Goal: Communication & Community: Answer question/provide support

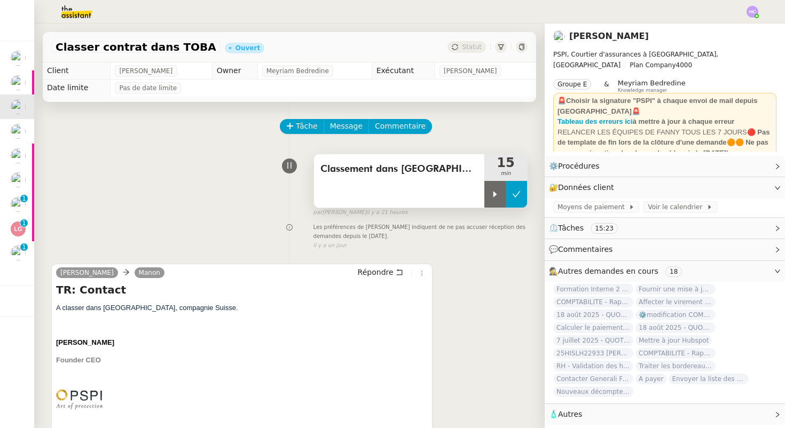
click at [513, 194] on icon at bounding box center [516, 194] width 9 height 9
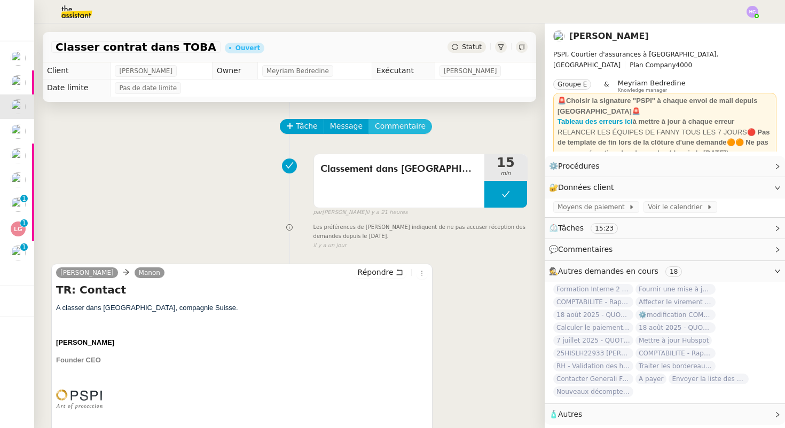
click at [406, 123] on span "Commentaire" at bounding box center [400, 126] width 51 height 12
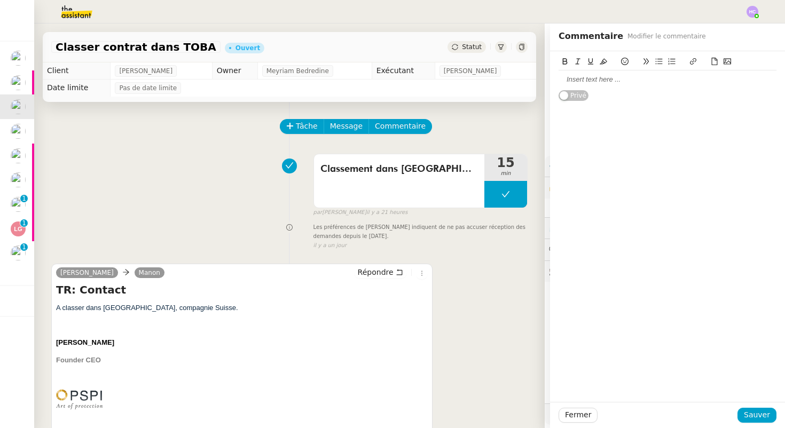
click at [573, 80] on div at bounding box center [668, 80] width 218 height 10
click at [571, 415] on span "Fermer" at bounding box center [578, 415] width 26 height 12
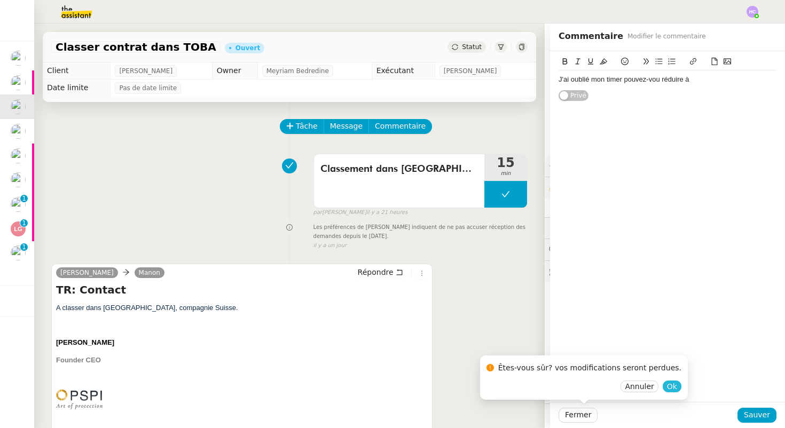
click at [667, 385] on span "Ok" at bounding box center [672, 386] width 10 height 11
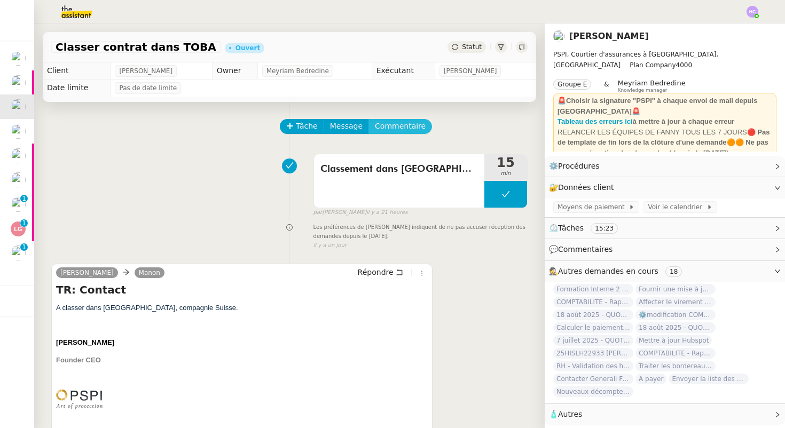
drag, startPoint x: 403, startPoint y: 124, endPoint x: 409, endPoint y: 140, distance: 17.1
click at [409, 140] on div "Tâche Message Commentaire" at bounding box center [404, 132] width 247 height 26
click at [381, 269] on span "Répondre" at bounding box center [376, 272] width 36 height 11
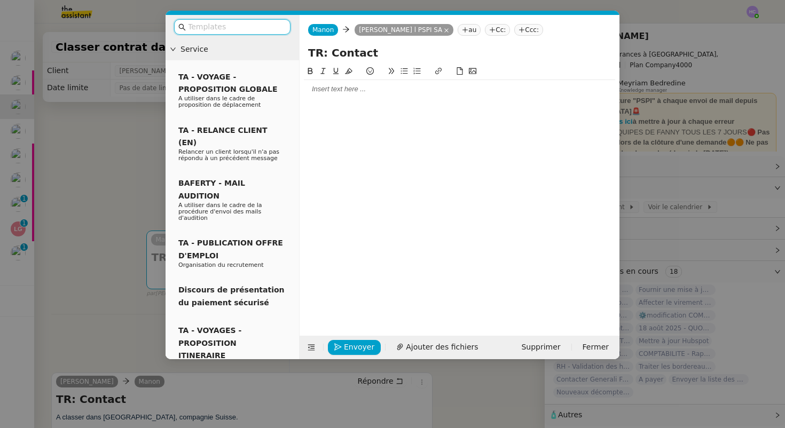
click at [357, 93] on div at bounding box center [459, 89] width 311 height 10
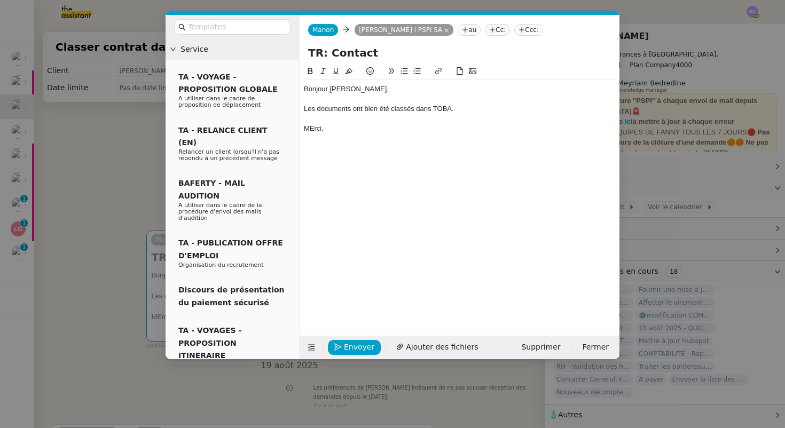
click at [313, 131] on div "MErci," at bounding box center [459, 129] width 311 height 10
click at [361, 127] on div "Merci," at bounding box center [459, 129] width 311 height 10
click at [350, 349] on span "Envoyer" at bounding box center [359, 347] width 30 height 12
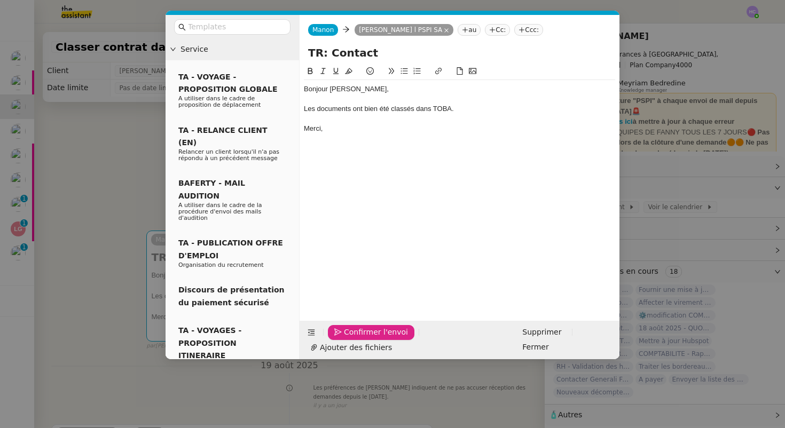
click at [350, 339] on span "Confirmer l'envoi" at bounding box center [376, 332] width 64 height 12
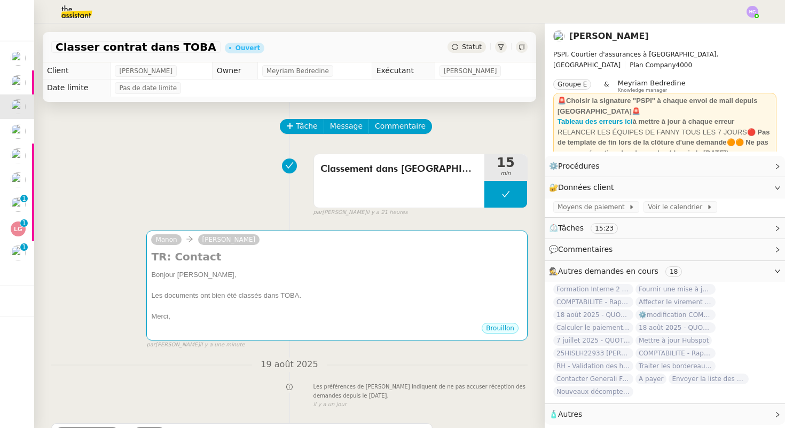
scroll to position [11, 0]
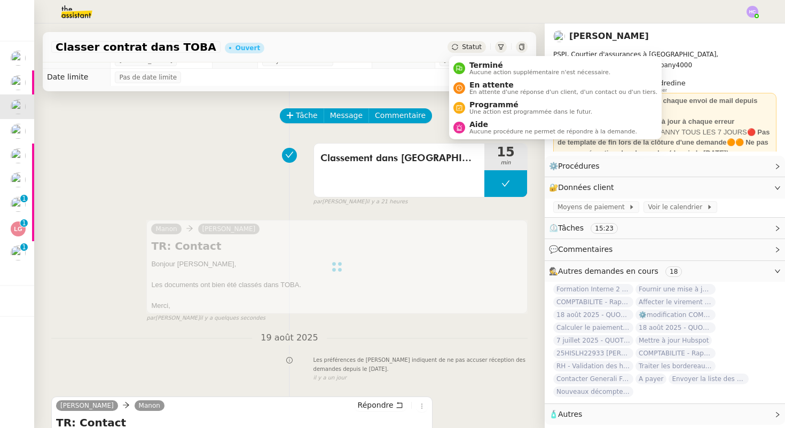
click at [467, 45] on span "Statut" at bounding box center [472, 46] width 20 height 7
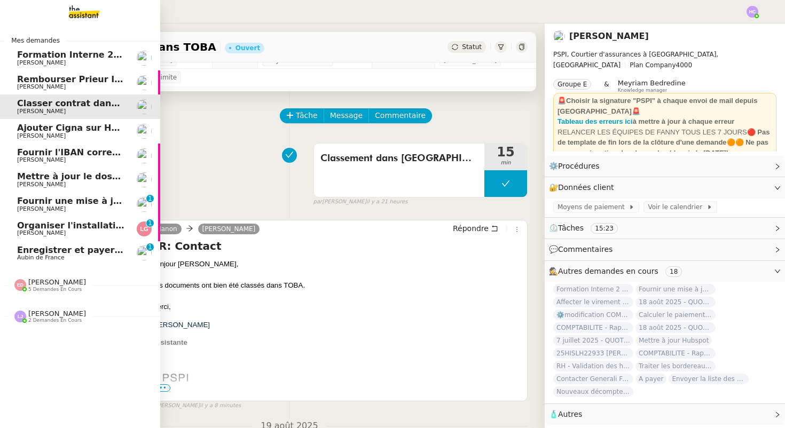
click at [49, 247] on span "Enregistrer et payer la compagnie" at bounding box center [99, 250] width 164 height 10
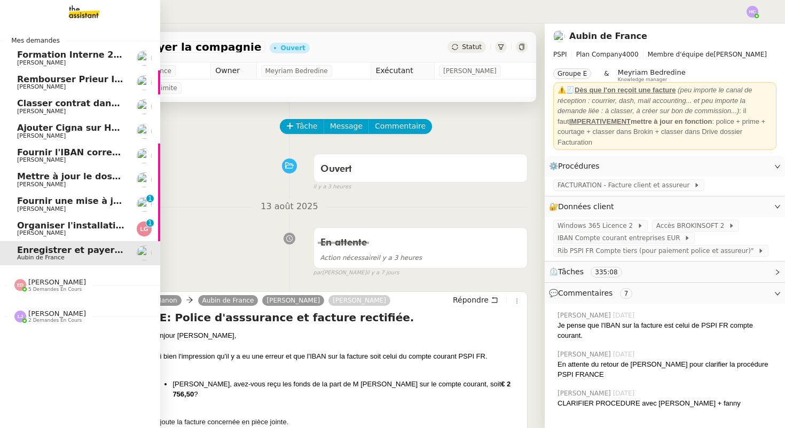
click at [34, 226] on span "Organiser l'installation de la fibre" at bounding box center [98, 226] width 162 height 10
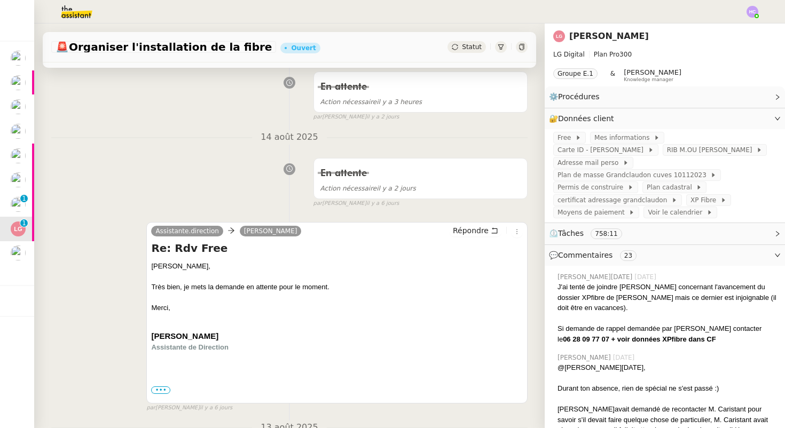
scroll to position [171, 0]
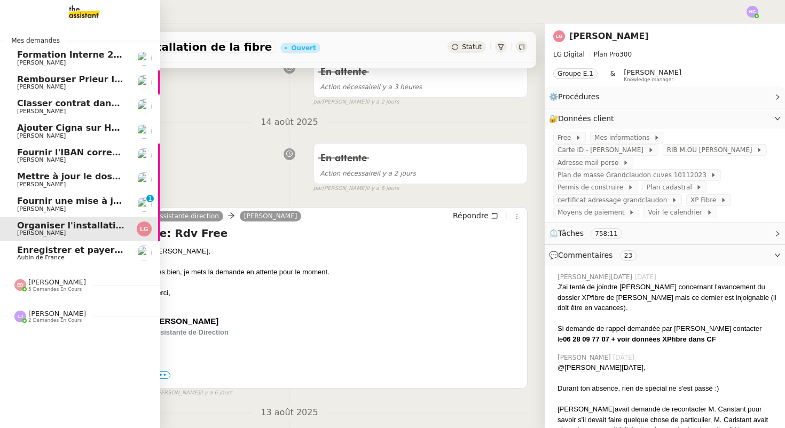
click at [62, 199] on span "Fournir une mise à jour urgente" at bounding box center [93, 201] width 153 height 10
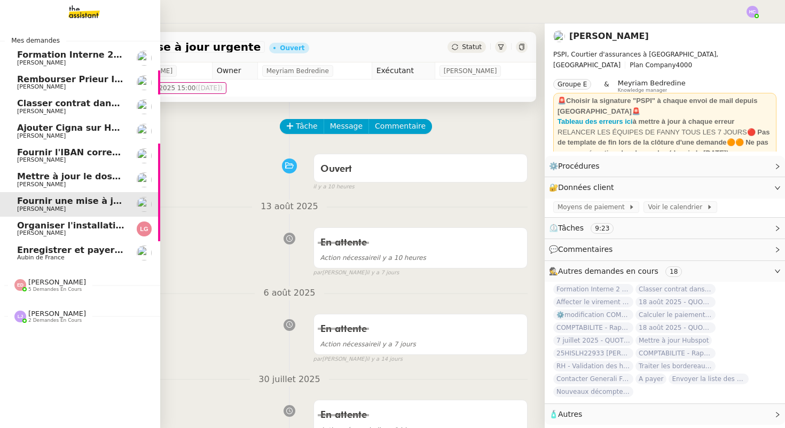
click at [66, 181] on span "Mettre à jour le dossier sinistre" at bounding box center [93, 176] width 152 height 10
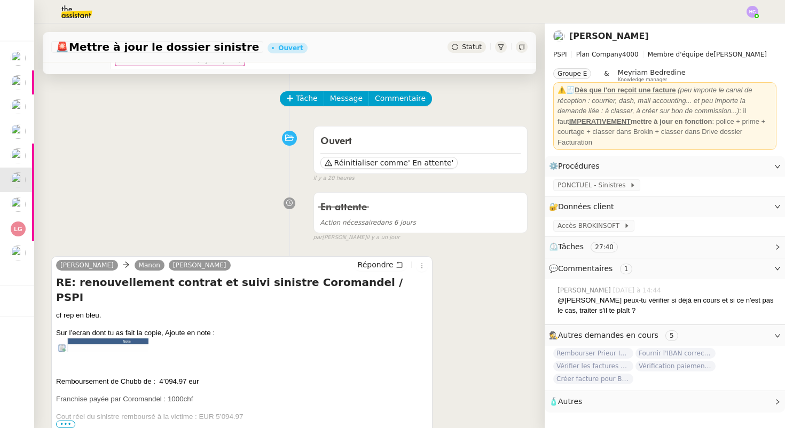
scroll to position [5, 0]
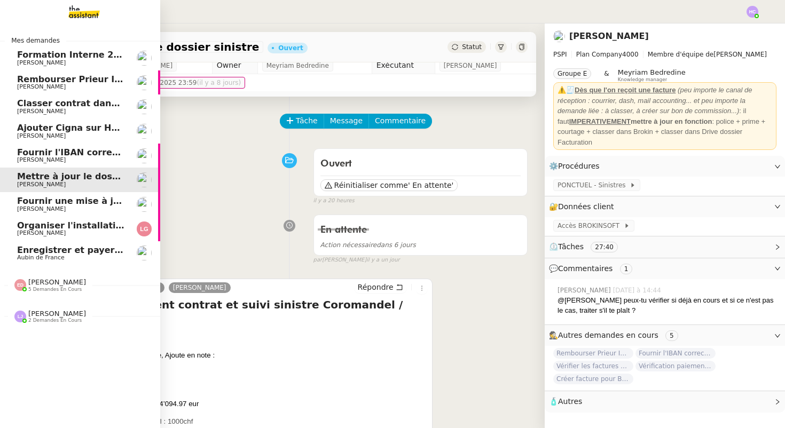
click at [50, 152] on span "Fournir l'IBAN correct à l'assureur" at bounding box center [99, 152] width 164 height 10
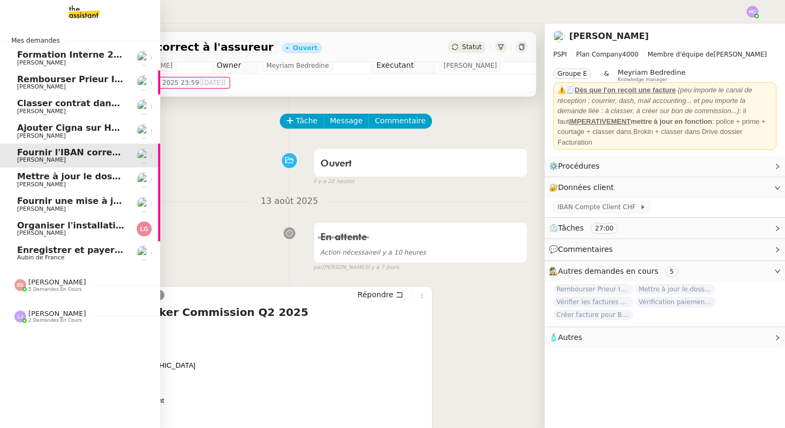
click at [53, 126] on span "Ajouter Cigna sur Hubspot" at bounding box center [81, 128] width 128 height 10
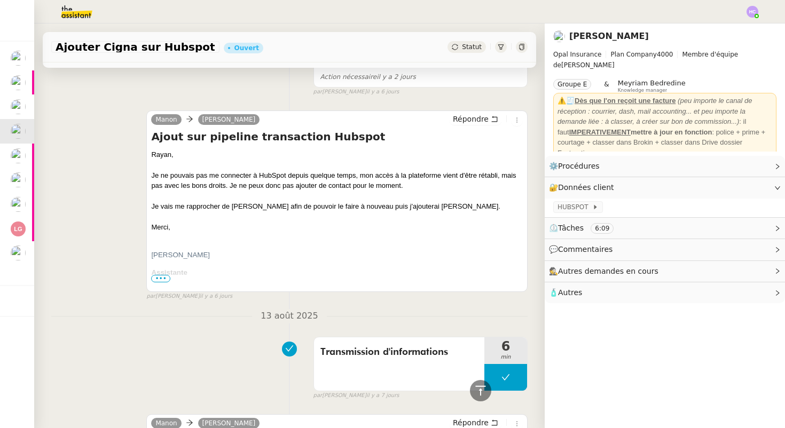
scroll to position [458, 0]
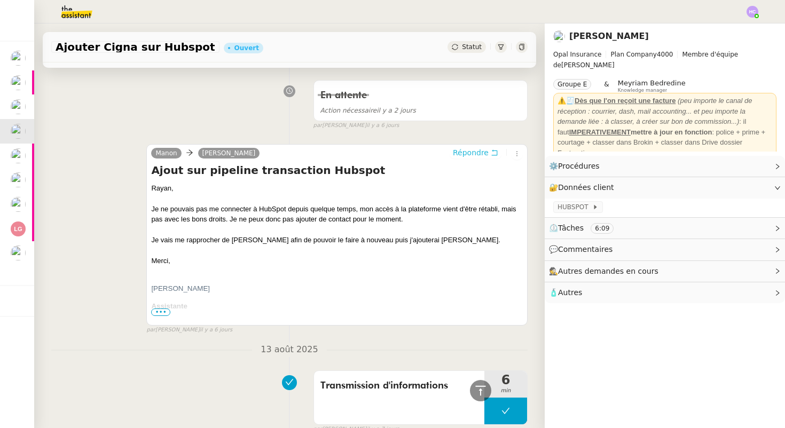
click at [463, 155] on span "Répondre" at bounding box center [471, 152] width 36 height 11
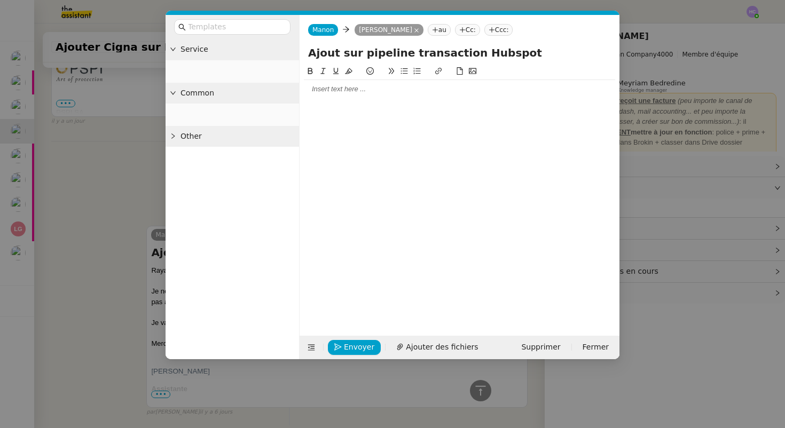
scroll to position [539, 0]
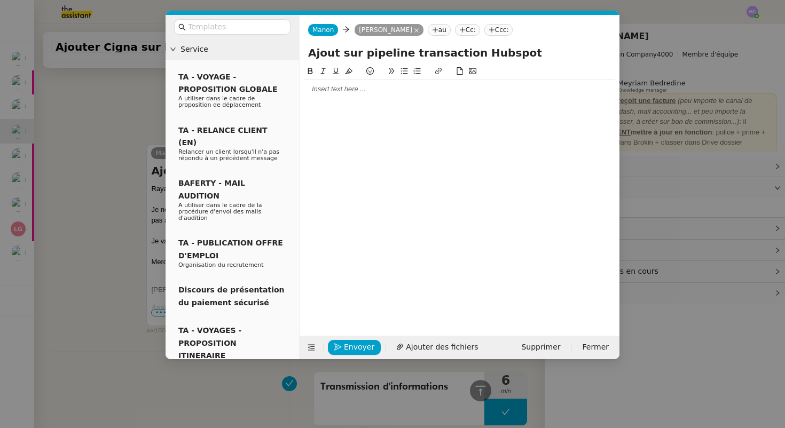
click at [325, 91] on div at bounding box center [459, 89] width 311 height 10
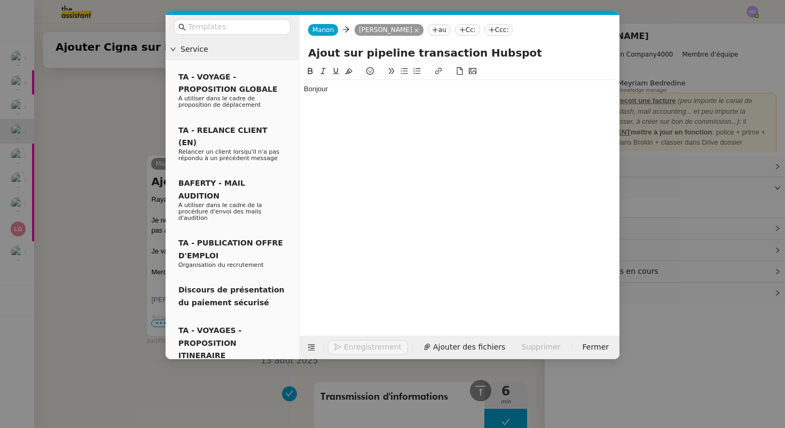
scroll to position [550, 0]
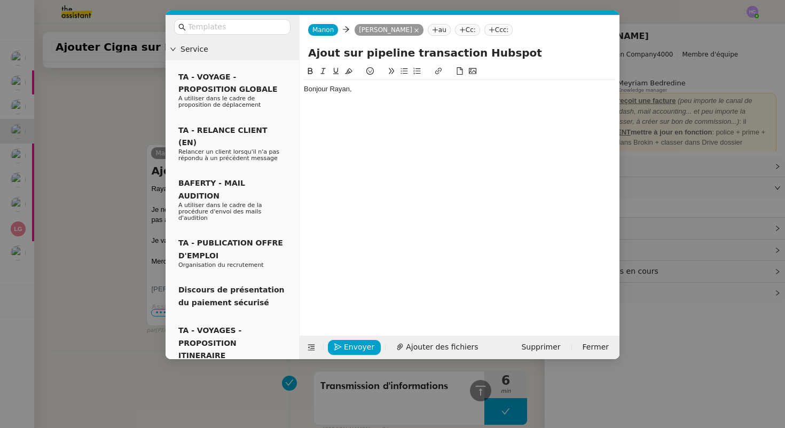
click at [102, 137] on nz-modal-container "Service TA - VOYAGE - PROPOSITION GLOBALE A utiliser dans le cadre de propositi…" at bounding box center [392, 214] width 785 height 428
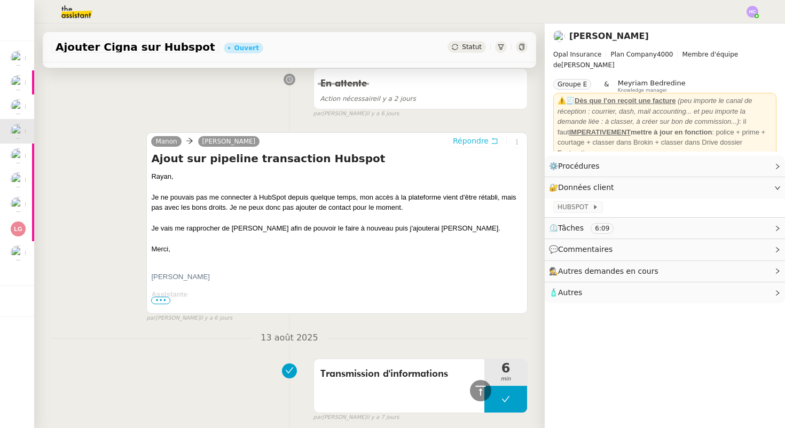
scroll to position [0, 0]
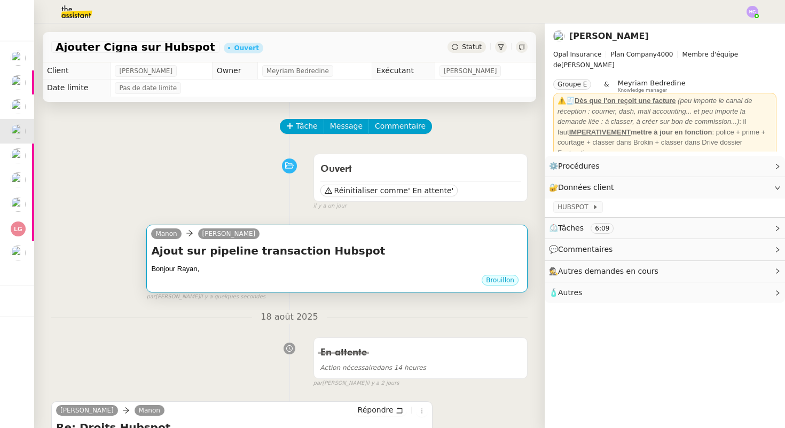
click at [350, 249] on h4 "Ajout sur pipeline transaction Hubspot" at bounding box center [337, 251] width 372 height 15
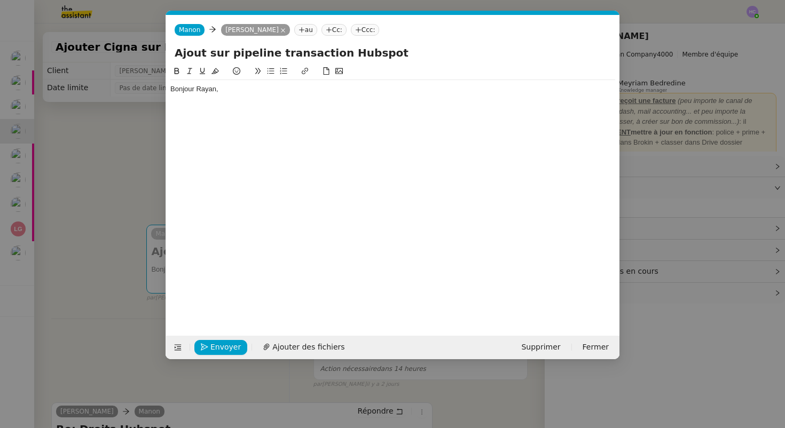
scroll to position [0, 22]
click at [221, 92] on div "Bonjour Rayan," at bounding box center [392, 89] width 445 height 10
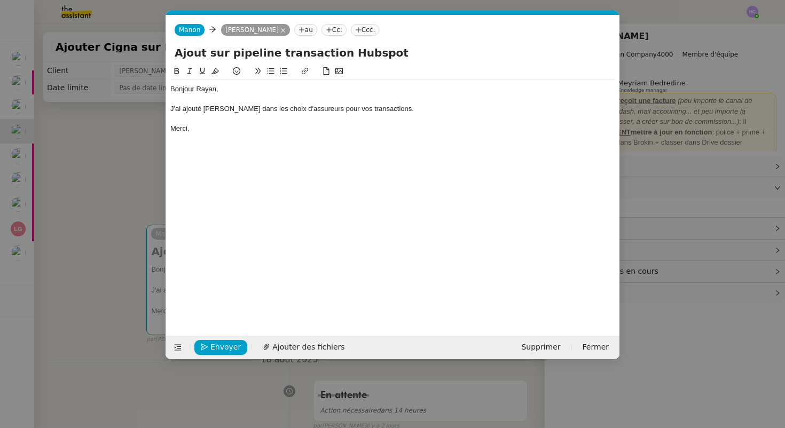
click at [229, 89] on div "Bonjour Rayan," at bounding box center [392, 89] width 445 height 10
click at [183, 109] on div "J'ai ajouté [PERSON_NAME] dans les choix d'assureurs pour vos transactions." at bounding box center [392, 109] width 445 height 10
click at [410, 106] on div "J'ai bien ajouté [PERSON_NAME] dans les choix d'assureurs pour vos transactions." at bounding box center [392, 109] width 445 height 10
click at [98, 181] on nz-modal-container "Service TA - VOYAGE - PROPOSITION GLOBALE A utiliser dans le cadre de propositi…" at bounding box center [392, 214] width 785 height 428
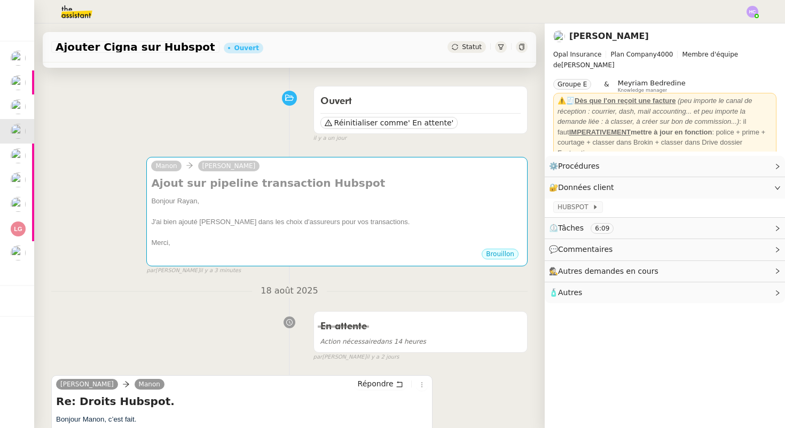
scroll to position [0, 0]
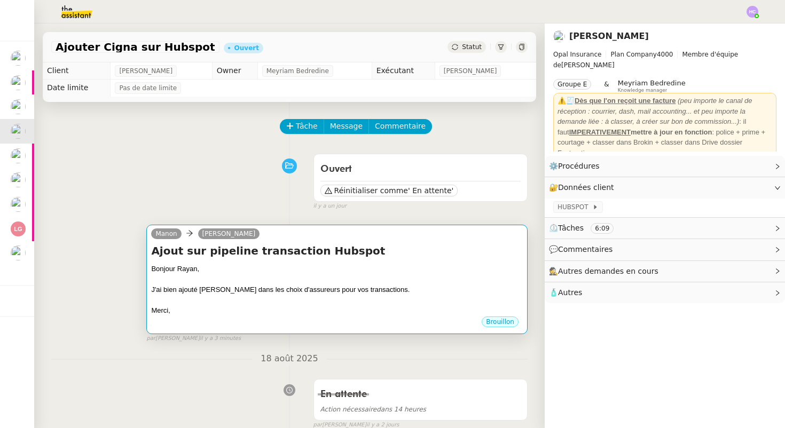
click at [270, 279] on div at bounding box center [337, 279] width 372 height 11
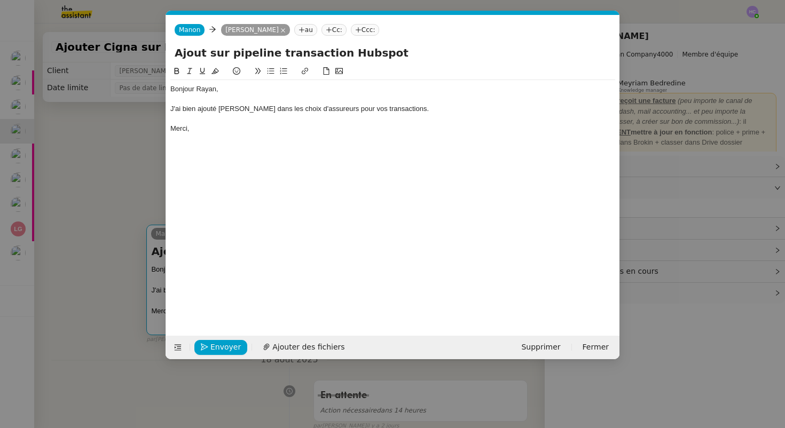
scroll to position [0, 22]
click at [402, 105] on div "J'ai bien ajouté [PERSON_NAME] dans les choix d'assureurs pour vos transactions." at bounding box center [392, 109] width 445 height 10
click at [219, 348] on span "Envoyer" at bounding box center [225, 347] width 30 height 12
click at [219, 348] on span "Confirmer l'envoi" at bounding box center [242, 347] width 64 height 12
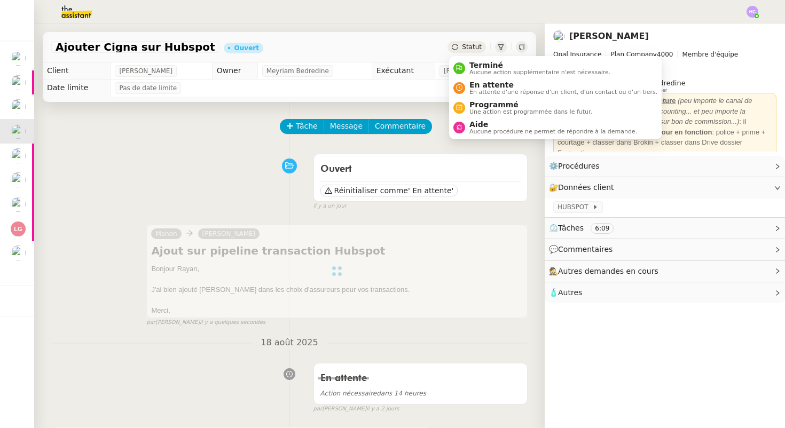
click at [458, 49] on icon at bounding box center [455, 47] width 6 height 6
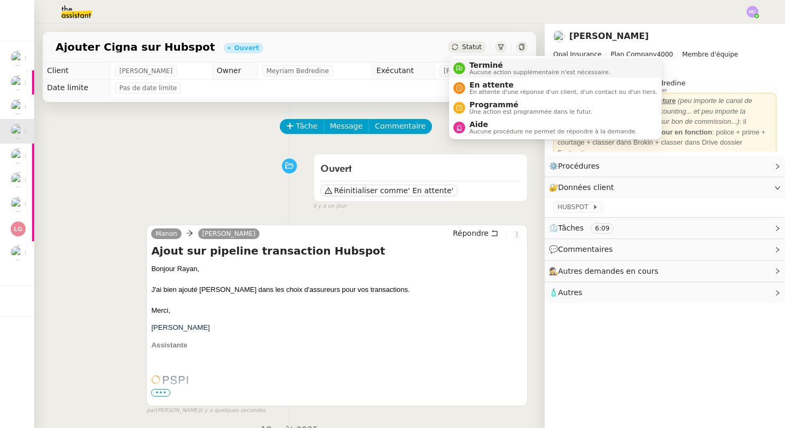
click at [464, 65] on div "Terminé Aucune action supplémentaire n'est nécessaire." at bounding box center [531, 68] width 157 height 14
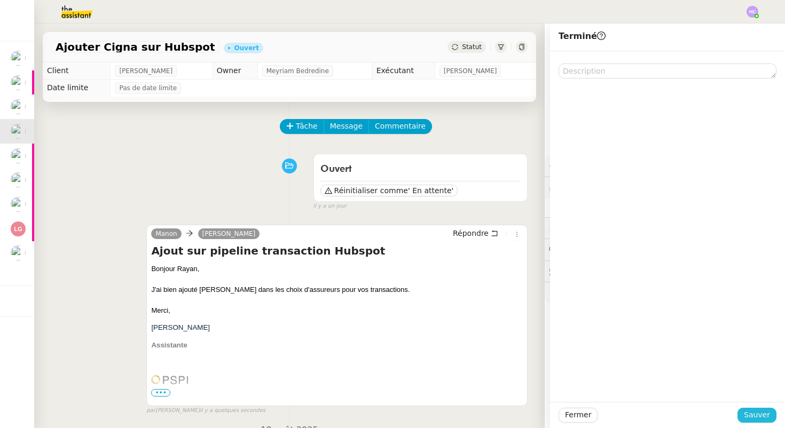
click at [758, 414] on span "Sauver" at bounding box center [757, 415] width 26 height 12
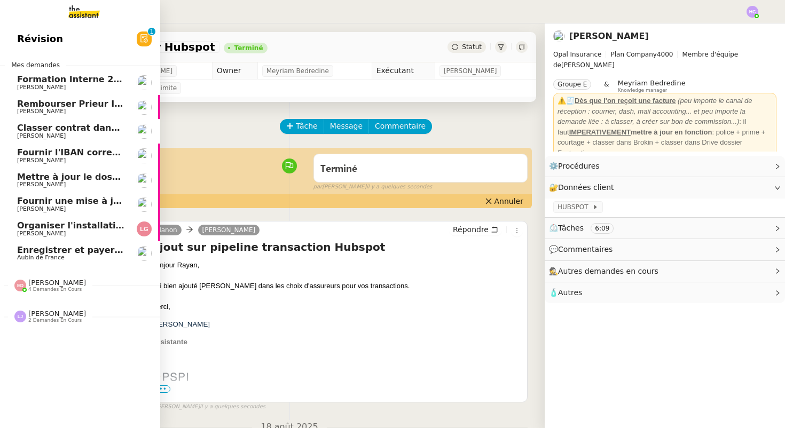
click at [52, 249] on span "Enregistrer et payer la compagnie" at bounding box center [99, 250] width 164 height 10
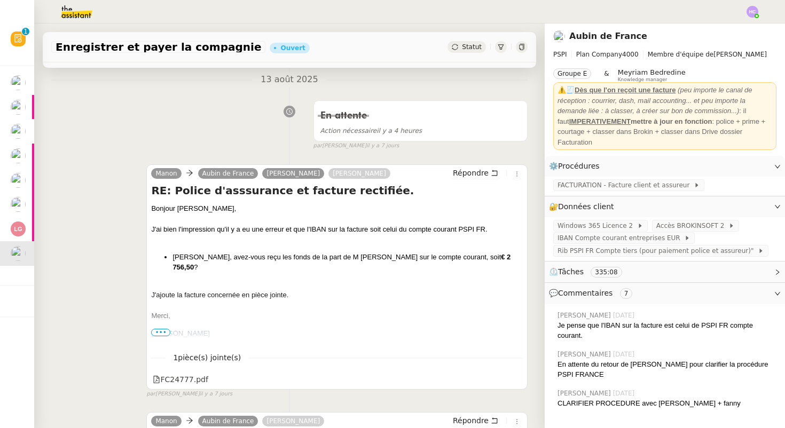
scroll to position [152, 0]
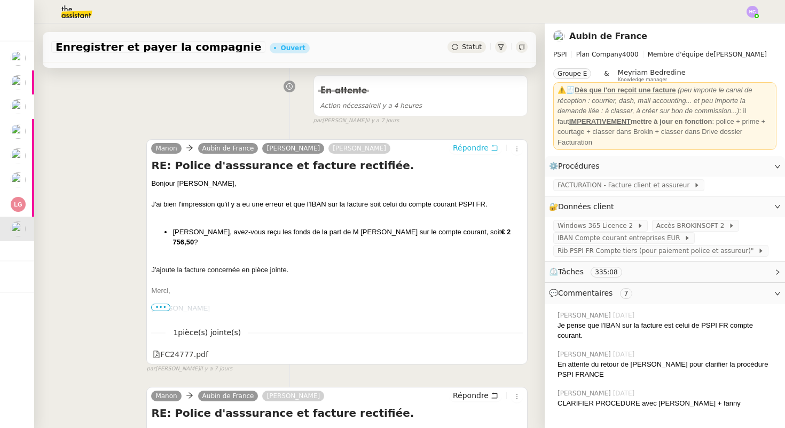
drag, startPoint x: 484, startPoint y: 146, endPoint x: 459, endPoint y: 231, distance: 88.5
click at [459, 231] on div "[PERSON_NAME] de France [PERSON_NAME] [PERSON_NAME] RE: Police d'asssurance et …" at bounding box center [336, 251] width 381 height 225
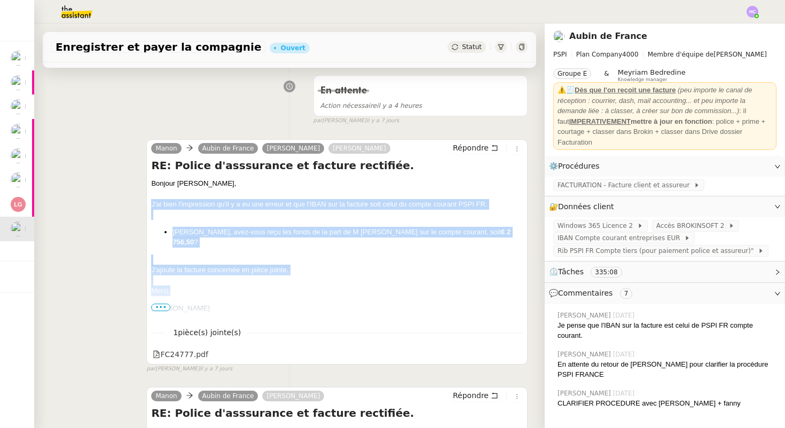
drag, startPoint x: 174, startPoint y: 280, endPoint x: 144, endPoint y: 201, distance: 84.8
click at [144, 201] on div "[PERSON_NAME] de France [PERSON_NAME] [PERSON_NAME] RE: Police d'asssurance et …" at bounding box center [289, 252] width 476 height 244
copy div "J'ai bien l'impression qu'il y a eu une erreur et que l'IBAN sur la facture soi…"
click at [481, 147] on span "Répondre" at bounding box center [471, 148] width 36 height 11
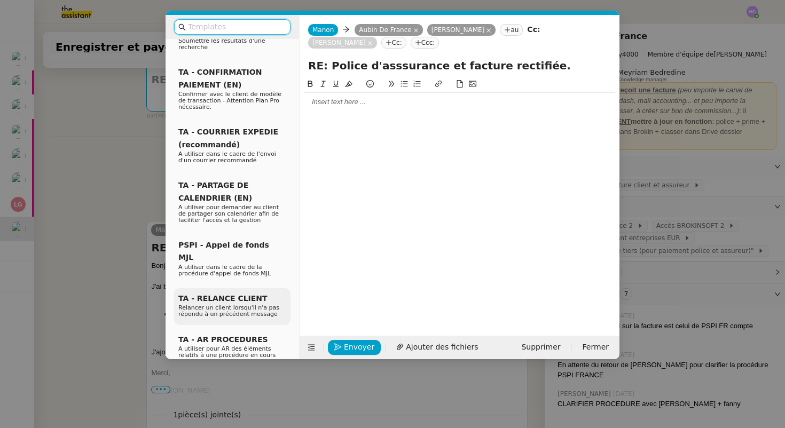
scroll to position [340, 0]
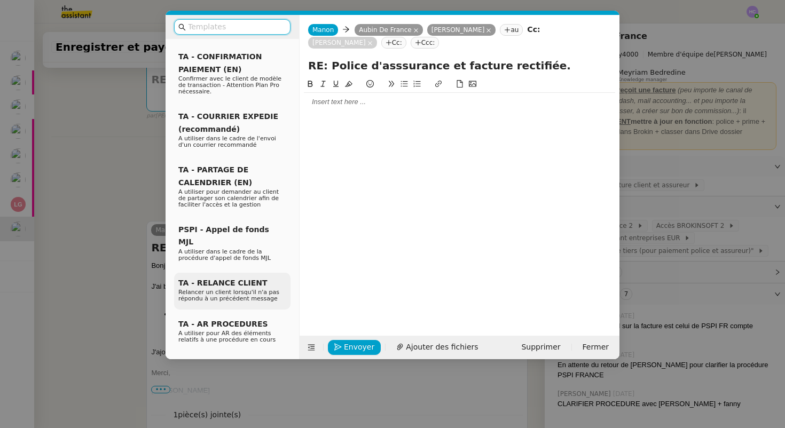
click at [229, 289] on span "Relancer un client lorsqu'il n'a pas répondu à un précédent message" at bounding box center [228, 295] width 101 height 13
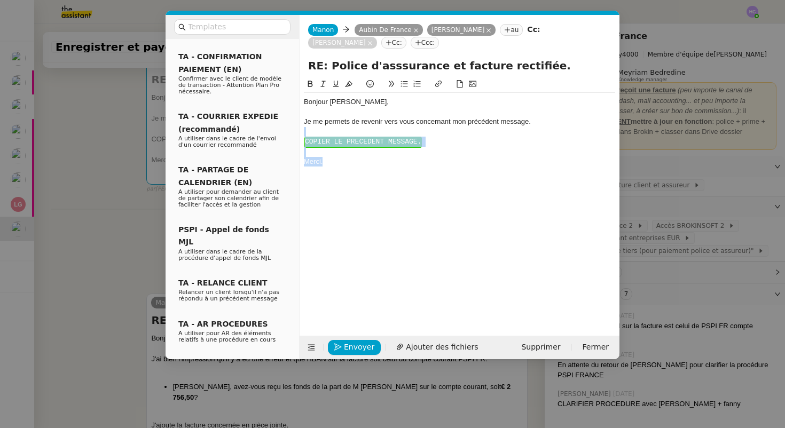
drag, startPoint x: 350, startPoint y: 177, endPoint x: 296, endPoint y: 135, distance: 68.9
click at [296, 135] on nz-layout "Service TA - VOYAGE - PROPOSITION GLOBALE A utiliser dans le cadre de propositi…" at bounding box center [393, 187] width 454 height 344
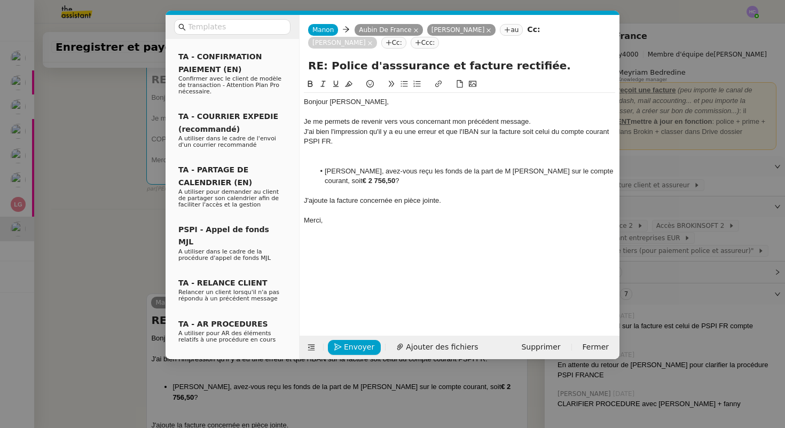
scroll to position [0, 0]
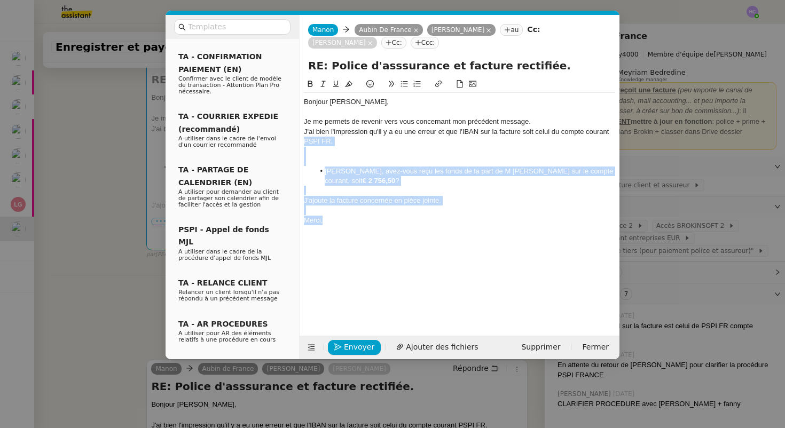
drag, startPoint x: 341, startPoint y: 223, endPoint x: 303, endPoint y: 137, distance: 93.8
click at [303, 137] on nz-spin "Bonjour ﻿[PERSON_NAME]﻿, Je me permets de revenir vers vous concernant mon préc…" at bounding box center [460, 201] width 320 height 246
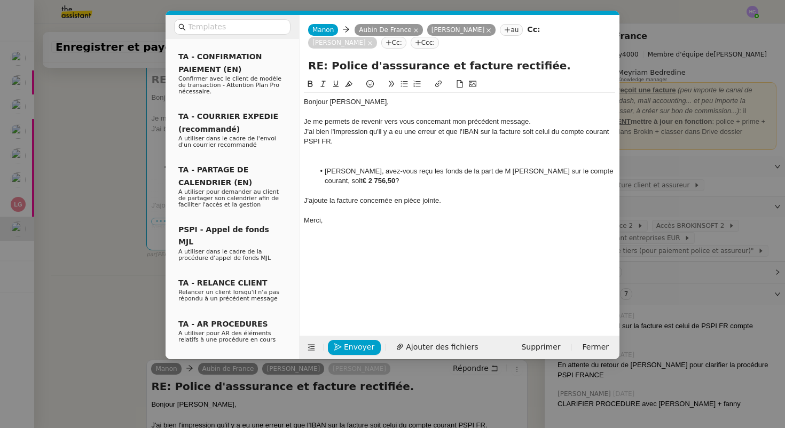
click at [303, 137] on nz-spin "Bonjour ﻿[PERSON_NAME]﻿, Je me permets de revenir vers vous concernant mon préc…" at bounding box center [460, 201] width 320 height 246
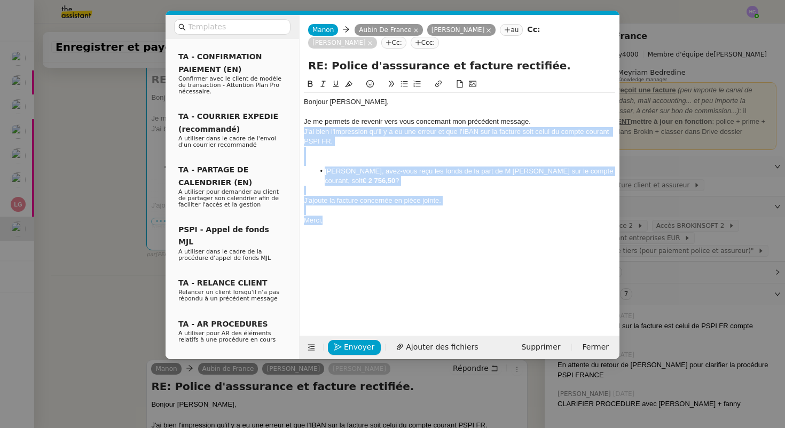
drag, startPoint x: 327, startPoint y: 221, endPoint x: 301, endPoint y: 128, distance: 96.7
click at [301, 128] on nz-spin "Bonjour ﻿[PERSON_NAME]﻿, Je me permets de revenir vers vous concernant mon préc…" at bounding box center [460, 201] width 320 height 246
click at [396, 156] on div at bounding box center [459, 152] width 311 height 10
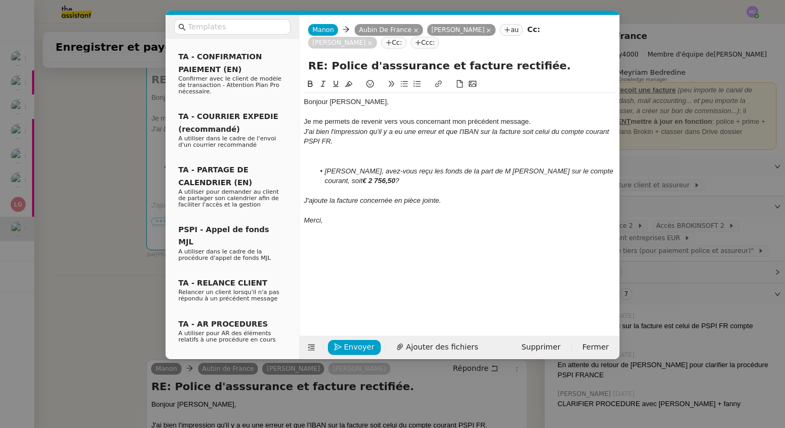
click at [540, 120] on div "Je me permets de revenir vers vous concernant mon précédent message." at bounding box center [459, 122] width 311 height 10
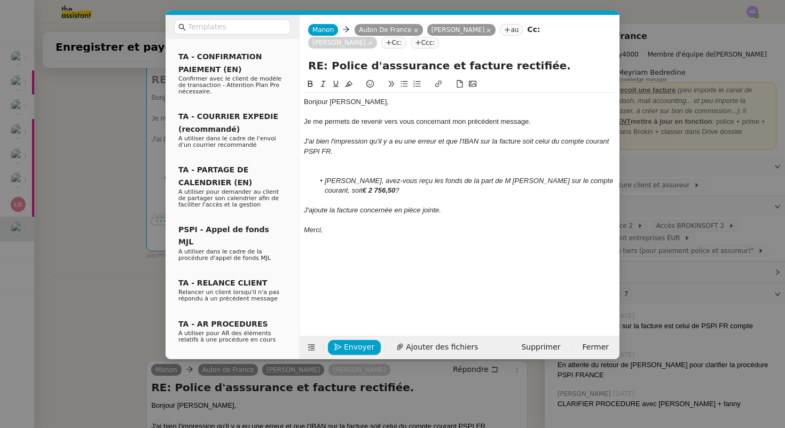
click at [338, 103] on div "Bonjour ﻿[PERSON_NAME]﻿," at bounding box center [459, 102] width 311 height 10
click at [346, 343] on span "Envoyer" at bounding box center [359, 347] width 30 height 12
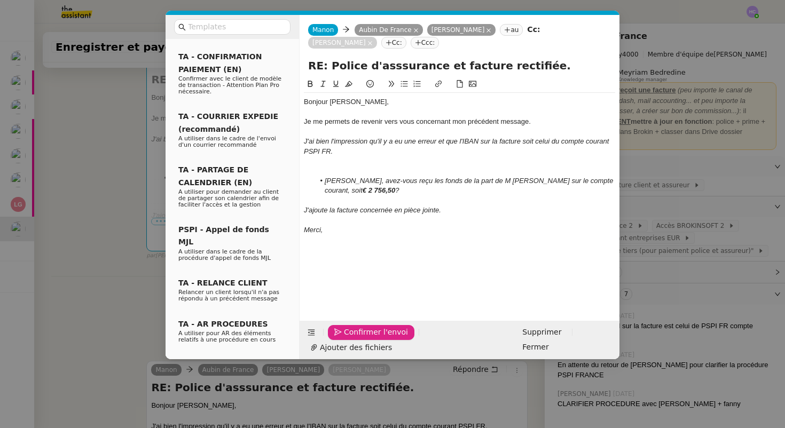
drag, startPoint x: 346, startPoint y: 343, endPoint x: 357, endPoint y: 262, distance: 82.0
click at [357, 262] on form "[PERSON_NAME] De France [PERSON_NAME] au Cc: [PERSON_NAME]: Ccc: RE: Police d'a…" at bounding box center [459, 187] width 320 height 344
click at [113, 279] on nz-modal-container "Service TA - VOYAGE - PROPOSITION GLOBALE A utiliser dans le cadre de propositi…" at bounding box center [392, 214] width 785 height 428
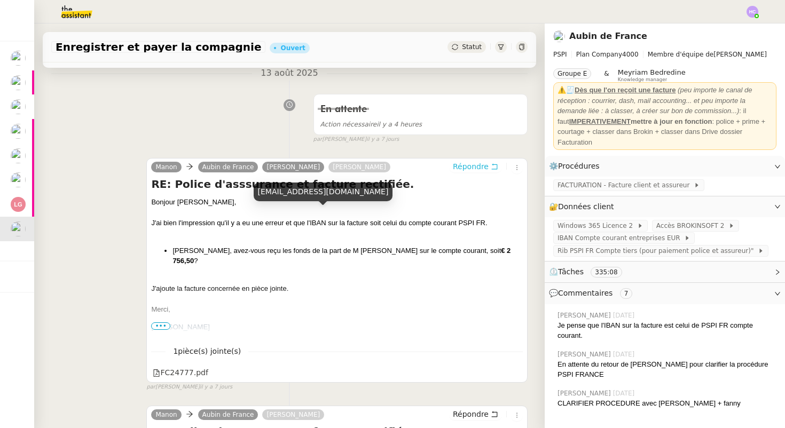
scroll to position [489, 0]
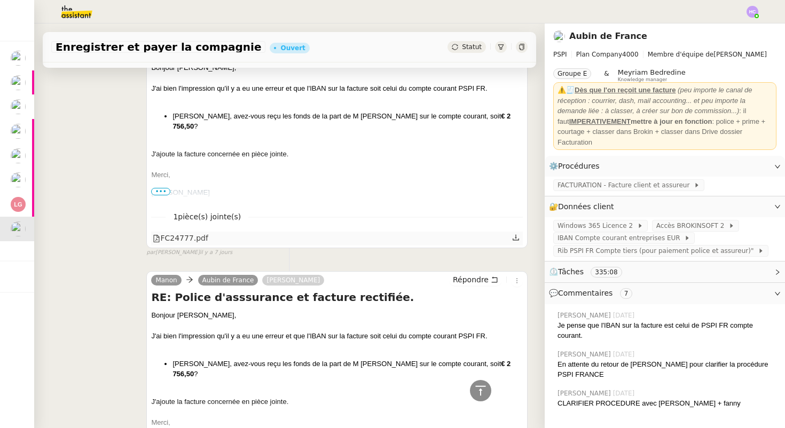
click at [512, 236] on div "FC24777.pdf" at bounding box center [337, 239] width 372 height 14
click at [525, 240] on div "[PERSON_NAME] de France [PERSON_NAME] [PERSON_NAME] RE: Police d'asssurance et …" at bounding box center [336, 135] width 381 height 225
click at [517, 237] on icon at bounding box center [515, 237] width 7 height 7
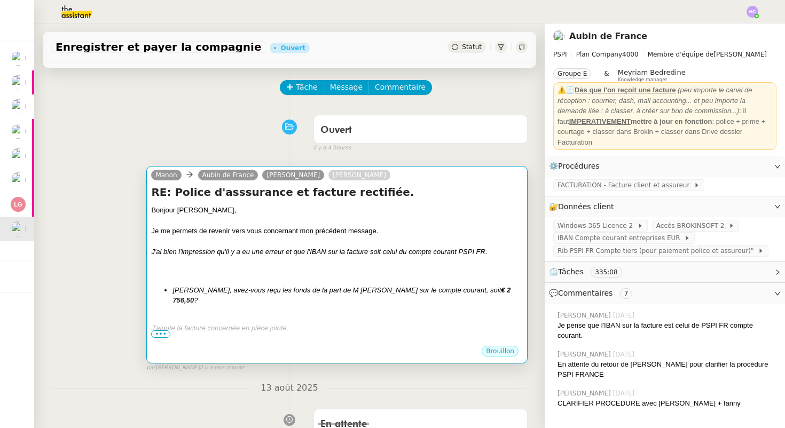
scroll to position [40, 0]
click at [288, 297] on div "Bonjour ﻿[PERSON_NAME], Je me permets de revenir vers vous concernant mon précé…" at bounding box center [337, 280] width 372 height 150
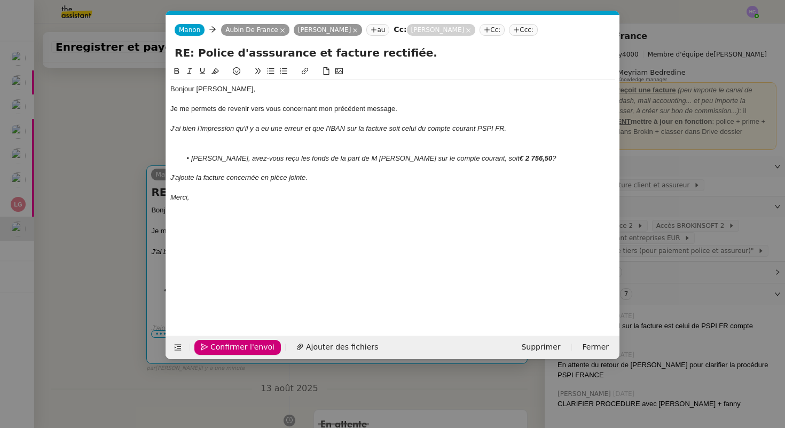
scroll to position [0, 22]
click at [306, 347] on span "Ajouter des fichiers" at bounding box center [342, 347] width 72 height 12
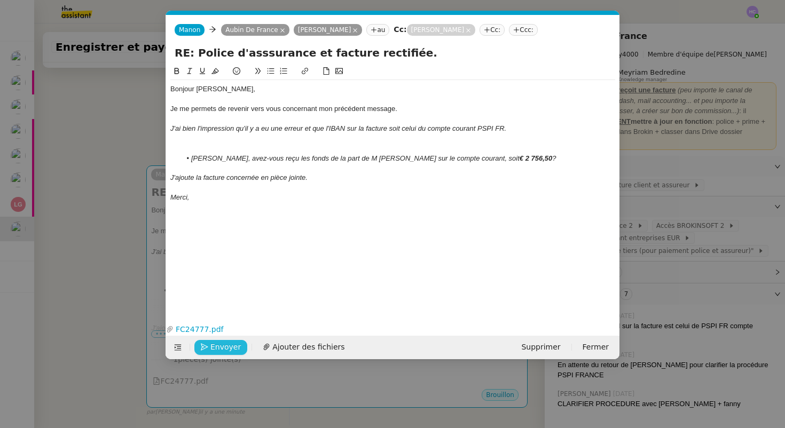
click at [218, 345] on span "Envoyer" at bounding box center [225, 347] width 30 height 12
click at [219, 344] on span "Confirmer l'envoi" at bounding box center [242, 347] width 64 height 12
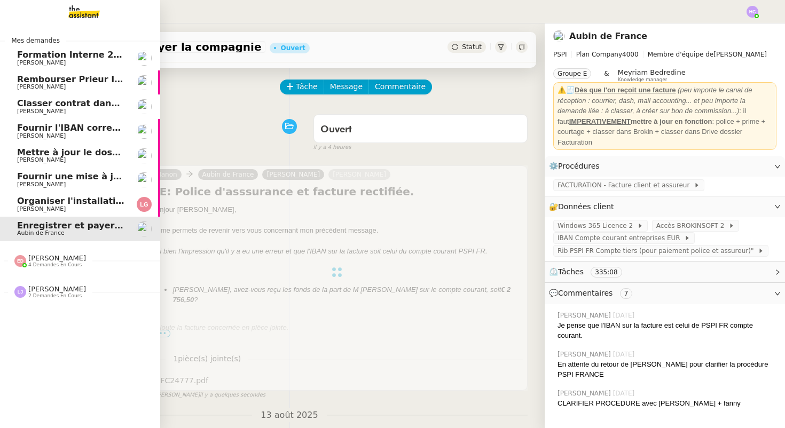
click at [37, 206] on span "[PERSON_NAME]" at bounding box center [41, 209] width 49 height 7
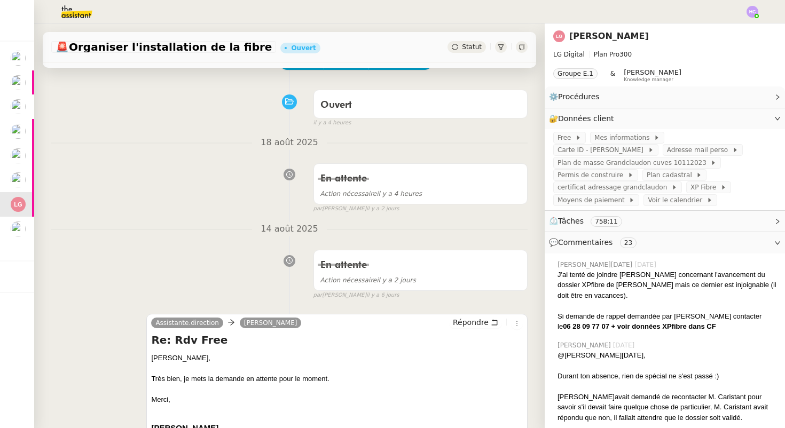
scroll to position [67, 0]
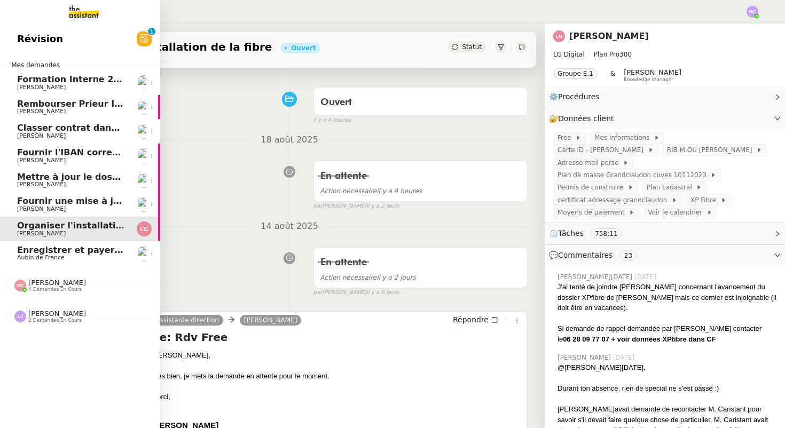
click at [46, 254] on span "Enregistrer et payer la compagnie" at bounding box center [99, 250] width 164 height 10
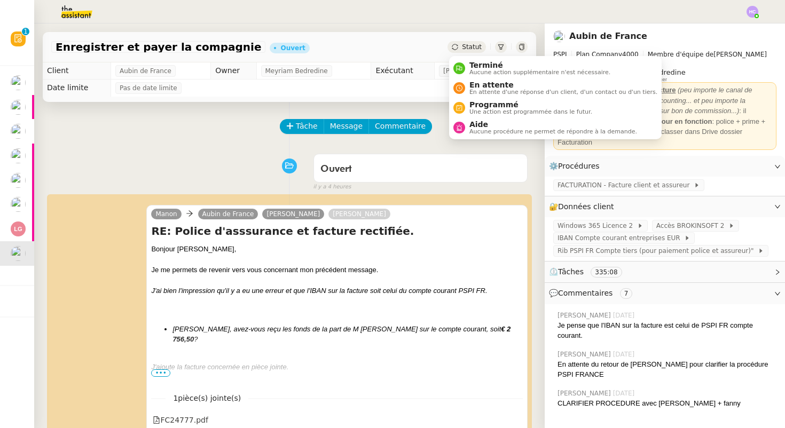
click at [466, 45] on span "Statut" at bounding box center [472, 46] width 20 height 7
click at [471, 89] on span "En attente d'une réponse d'un client, d'un contact ou d'un tiers." at bounding box center [563, 92] width 188 height 6
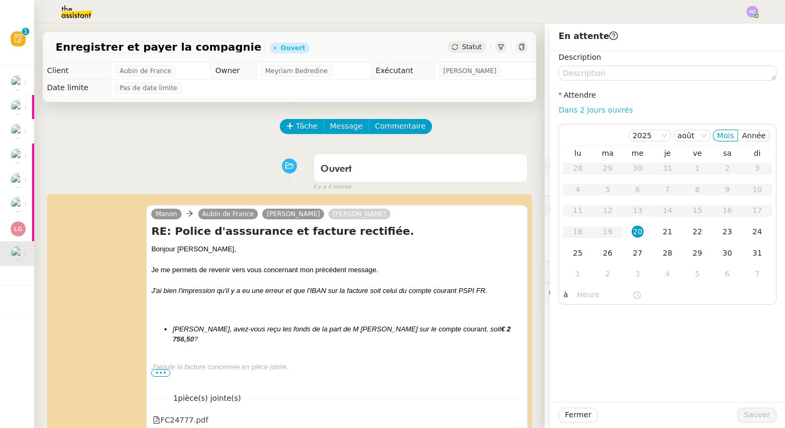
click at [595, 108] on link "Dans 2 jours ouvrés" at bounding box center [596, 110] width 74 height 9
type input "07:00"
click at [633, 250] on div "27" at bounding box center [638, 253] width 12 height 12
click at [751, 416] on span "Sauver" at bounding box center [757, 415] width 26 height 12
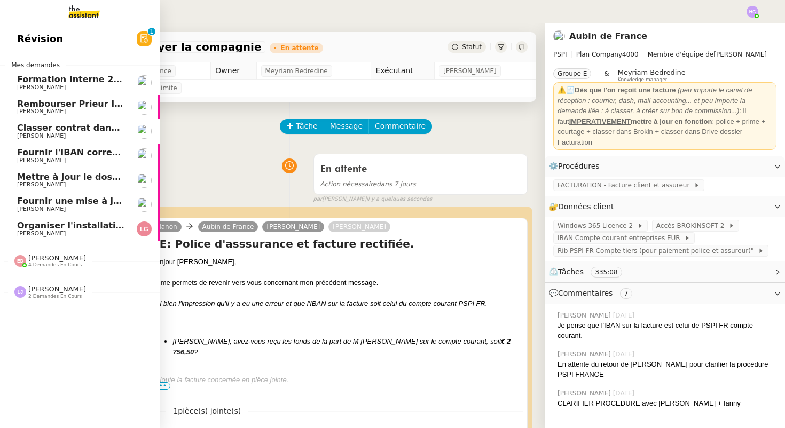
click at [83, 230] on span "Organiser l'installation de la fibre" at bounding box center [98, 226] width 162 height 10
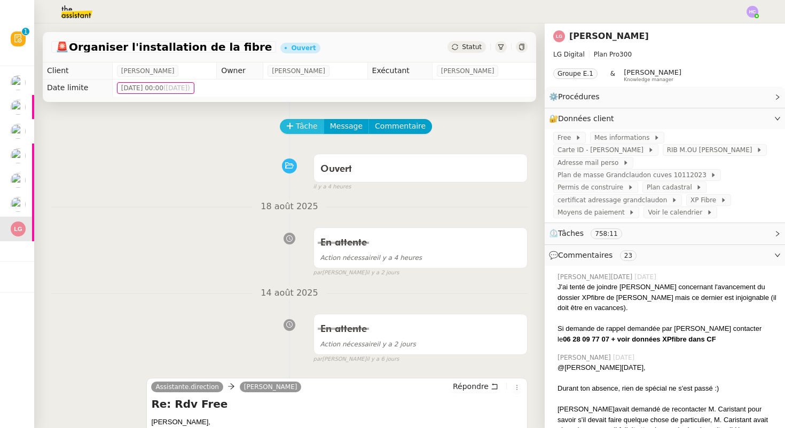
click at [303, 128] on span "Tâche" at bounding box center [307, 126] width 22 height 12
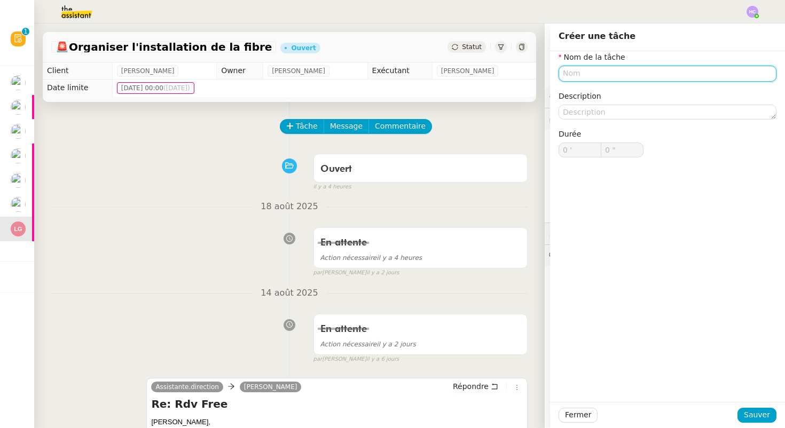
click at [570, 74] on input "text" at bounding box center [668, 73] width 218 height 15
type input "r"
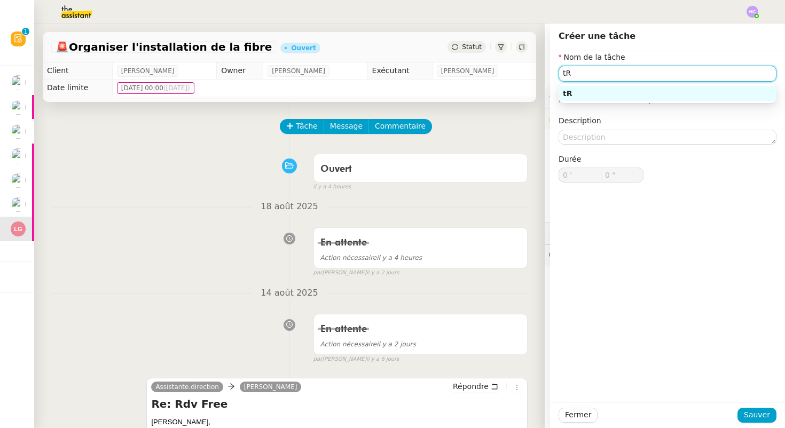
type input "t"
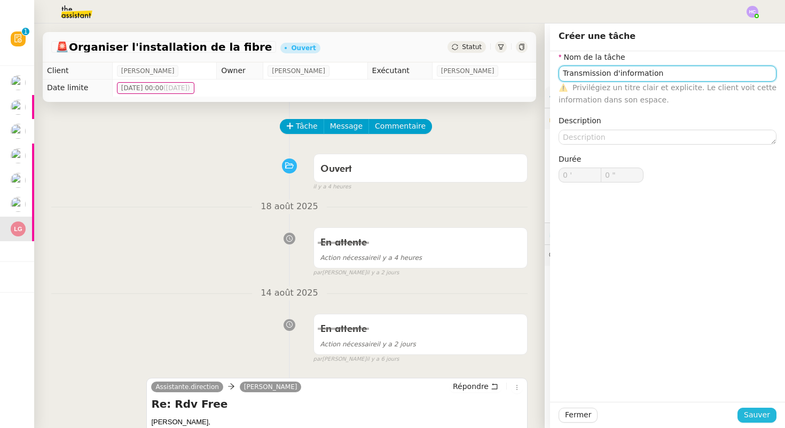
type input "Transmission d'information"
click at [751, 411] on span "Sauver" at bounding box center [757, 415] width 26 height 12
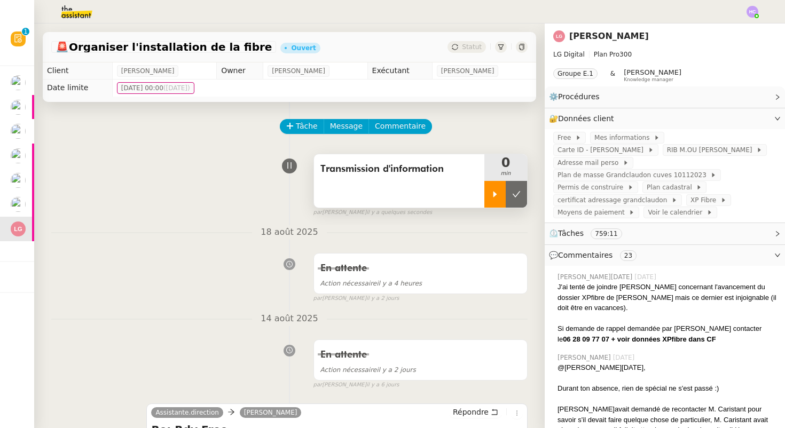
click at [493, 199] on div at bounding box center [494, 194] width 21 height 27
click at [505, 186] on div at bounding box center [505, 194] width 43 height 27
